Goal: Check status: Check status

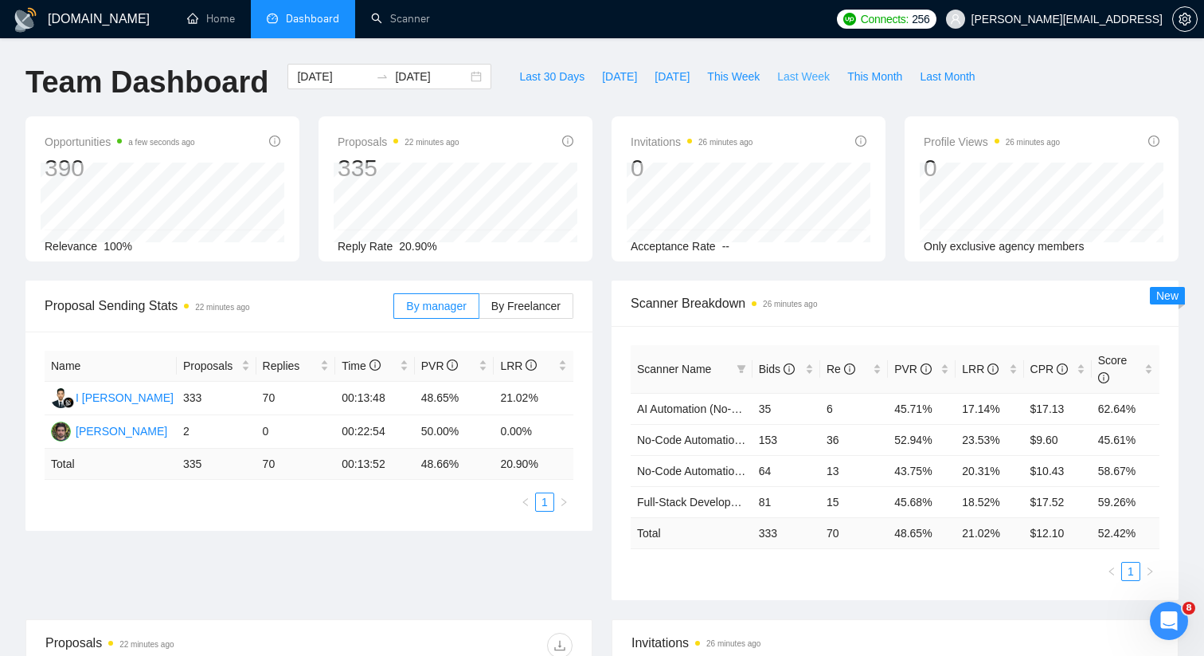
click at [788, 75] on span "Last Week" at bounding box center [803, 77] width 53 height 18
type input "[DATE]"
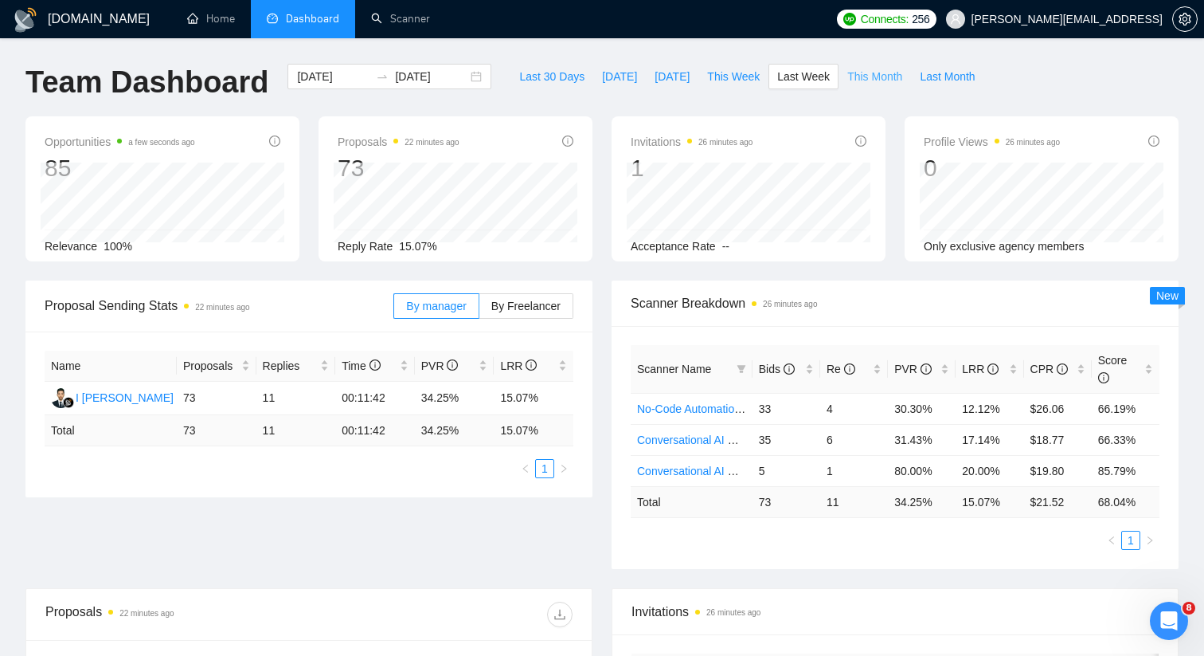
click at [879, 82] on span "This Month" at bounding box center [874, 77] width 55 height 18
type input "[DATE]"
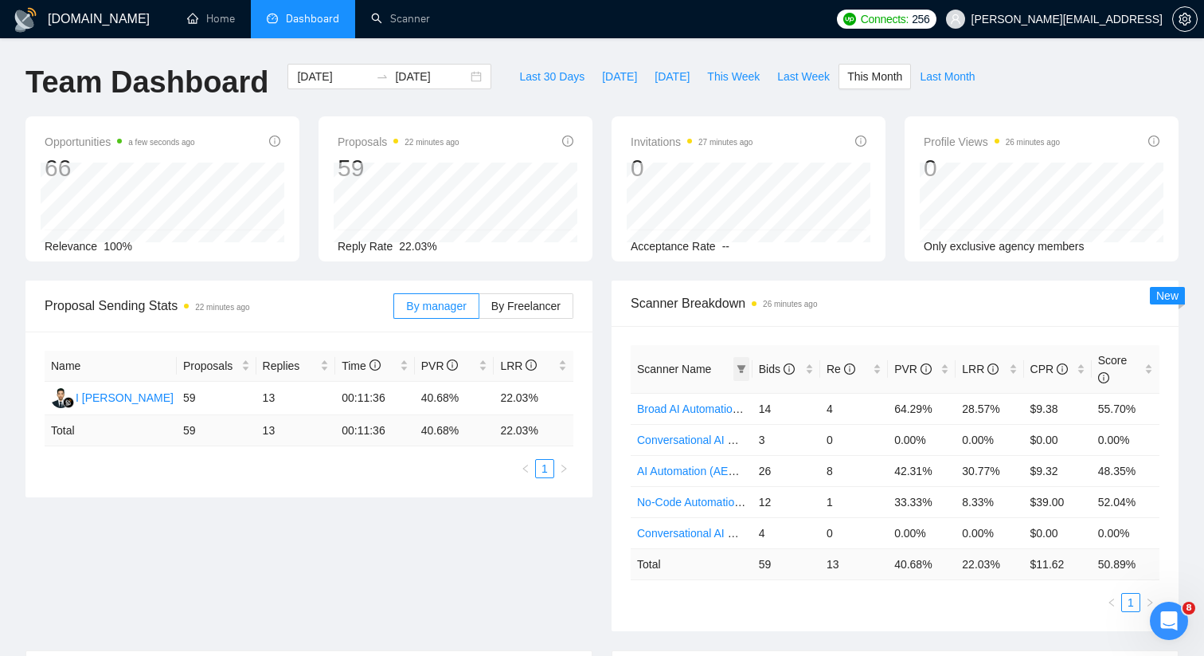
click at [742, 362] on span at bounding box center [742, 369] width 16 height 24
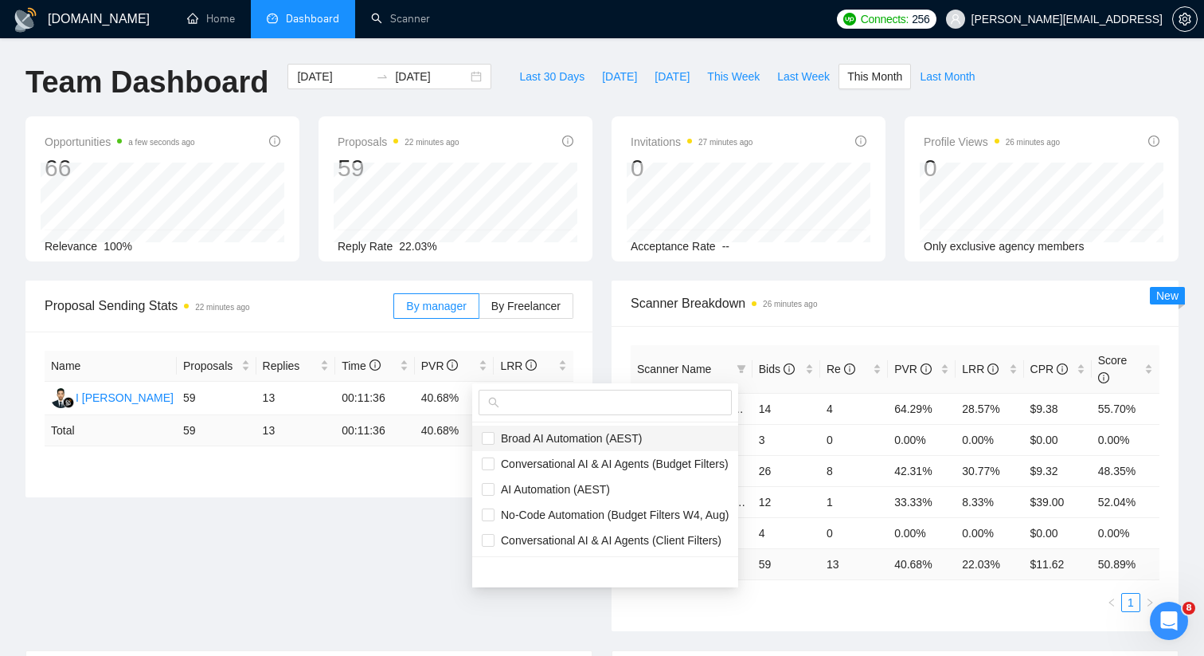
click at [606, 437] on span "Broad AI Automation (AEST)" at bounding box center [568, 438] width 147 height 13
checkbox input "true"
click at [590, 499] on li "AI Automation (AEST)" at bounding box center [605, 488] width 266 height 25
checkbox input "true"
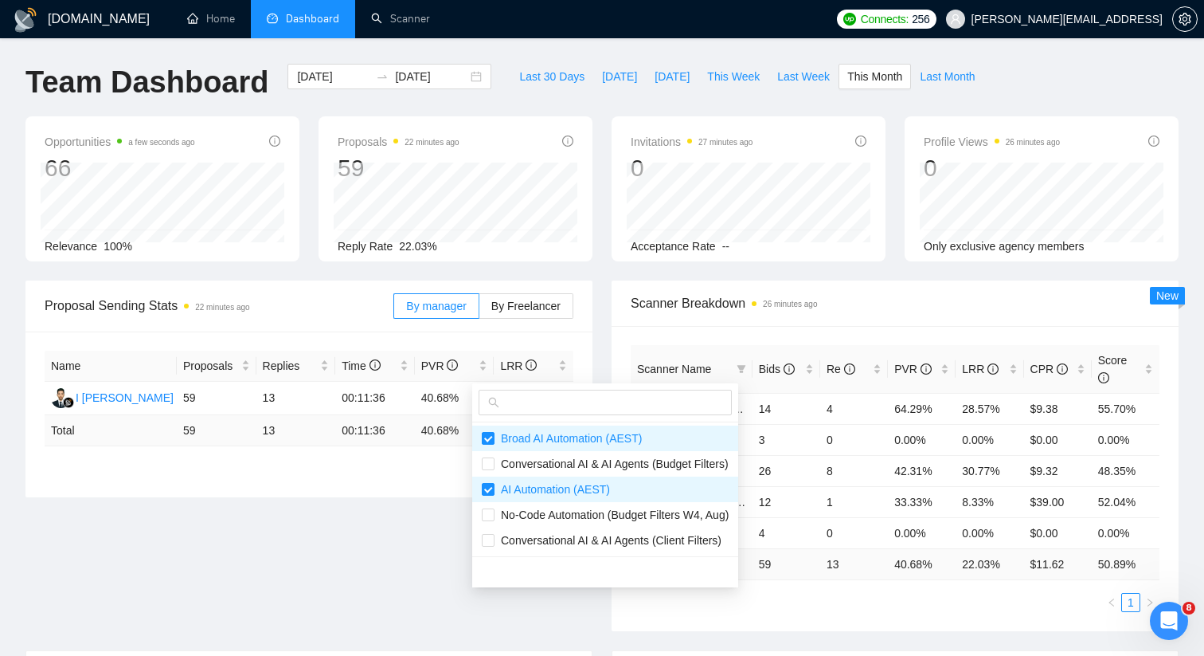
click at [796, 331] on div "Scanner Name Bids Re PVR LRR CPR Score Broad AI Automation (AEST) 14 4 64.29% 2…" at bounding box center [895, 478] width 567 height 305
